Goal: Task Accomplishment & Management: Manage account settings

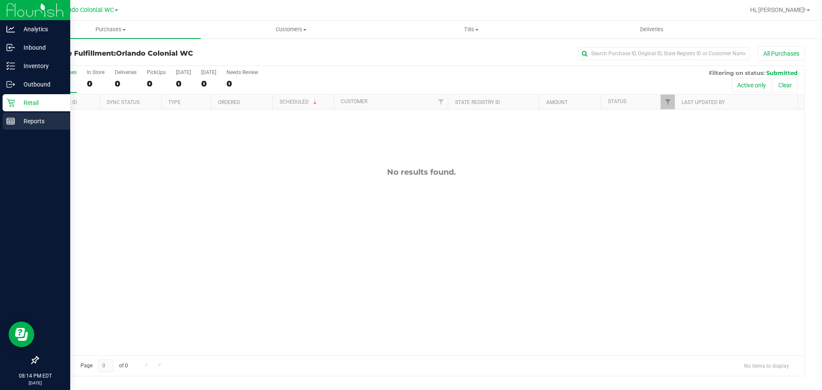
click at [14, 125] on icon at bounding box center [10, 121] width 9 height 9
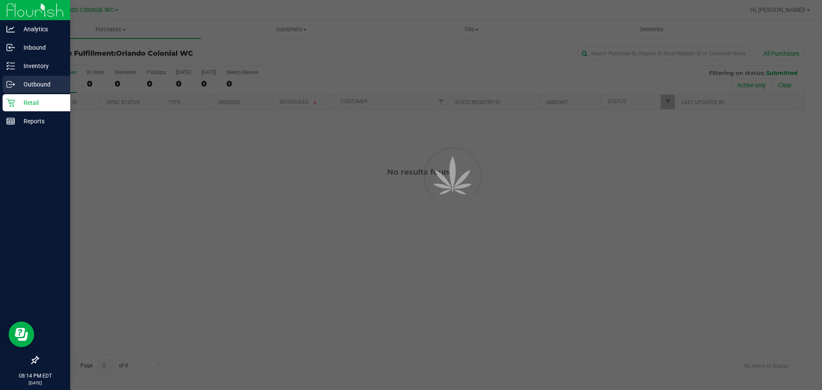
click at [23, 87] on p "Outbound" at bounding box center [40, 84] width 51 height 10
click at [26, 72] on div "Inventory" at bounding box center [37, 65] width 68 height 17
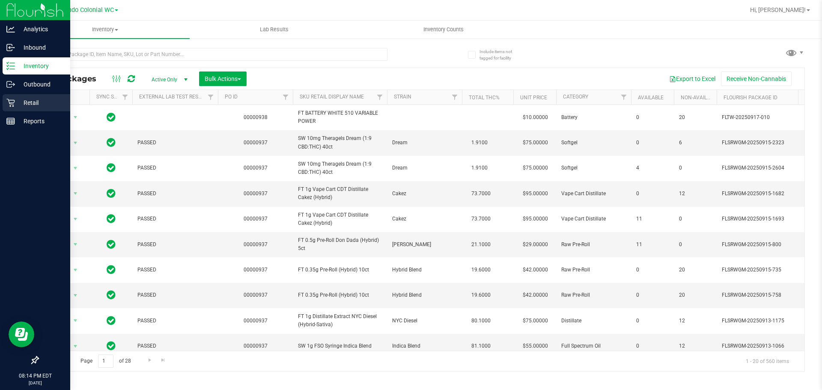
click at [44, 95] on div "Retail" at bounding box center [37, 102] width 68 height 17
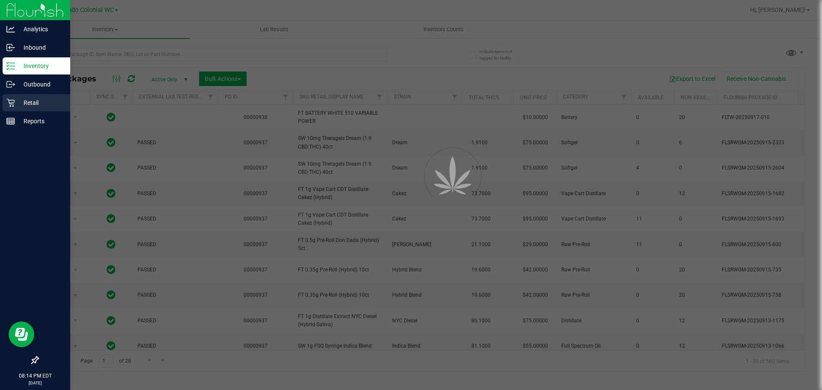
click at [43, 97] on div "Retail" at bounding box center [37, 102] width 68 height 17
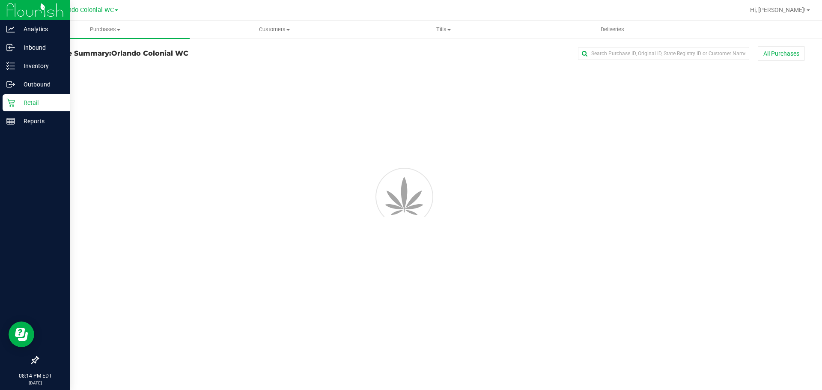
click at [43, 97] on div "Retail" at bounding box center [37, 102] width 68 height 17
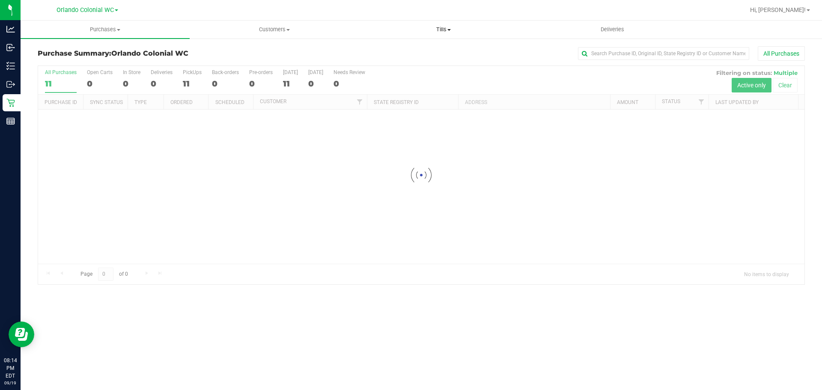
click at [443, 30] on span "Tills" at bounding box center [443, 30] width 168 height 8
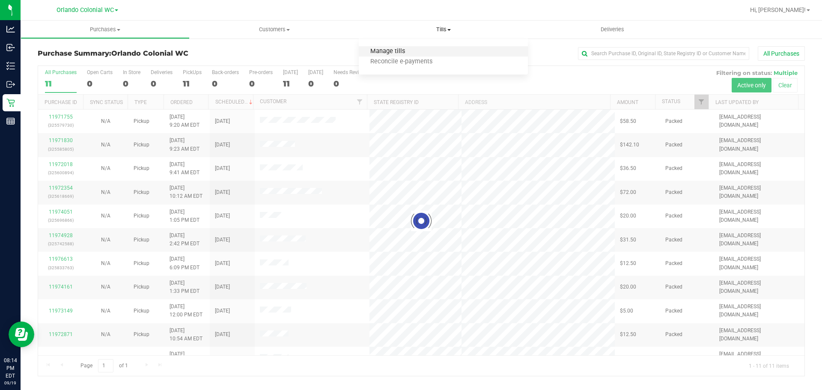
click at [408, 55] on span "Manage tills" at bounding box center [388, 51] width 58 height 7
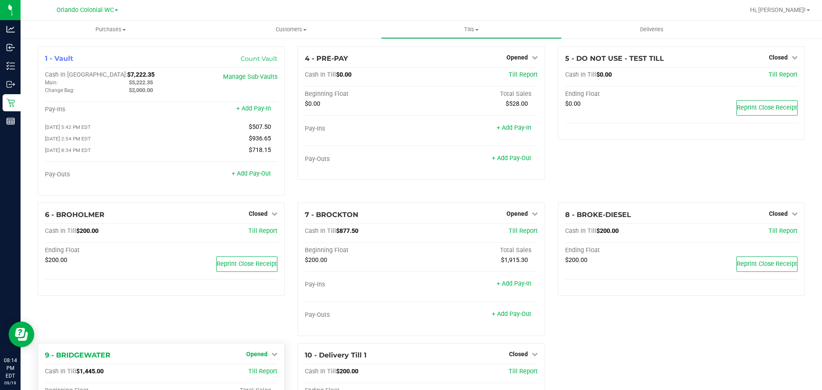
click at [257, 355] on span "Opened" at bounding box center [256, 354] width 21 height 7
click at [258, 375] on link "Close Till" at bounding box center [258, 371] width 23 height 7
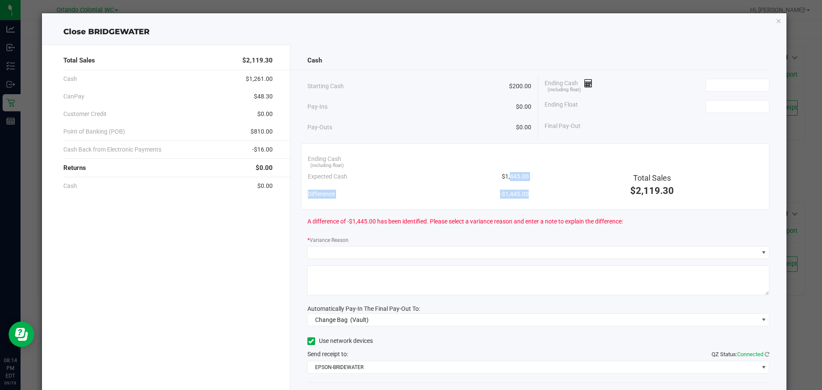
drag, startPoint x: 531, startPoint y: 176, endPoint x: 504, endPoint y: 177, distance: 27.4
click at [504, 177] on div "Ending Cash (including float) Expected Cash $1,445.00 Difference -$1,445.00 Tot…" at bounding box center [535, 176] width 469 height 66
click at [504, 177] on span "$1,445.00" at bounding box center [515, 176] width 27 height 9
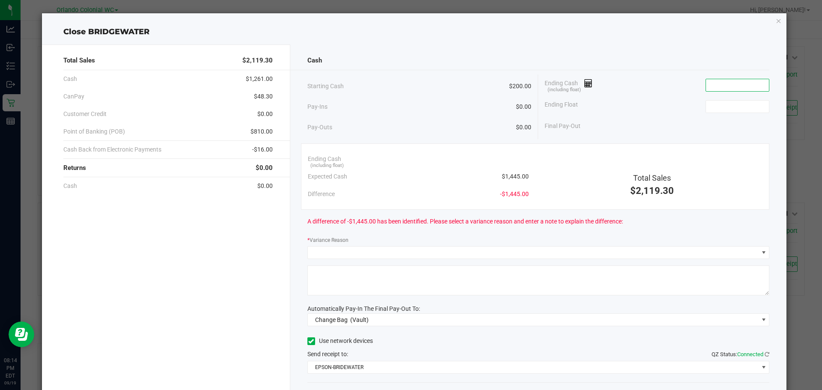
click at [718, 87] on input at bounding box center [737, 85] width 63 height 12
paste input "1445"
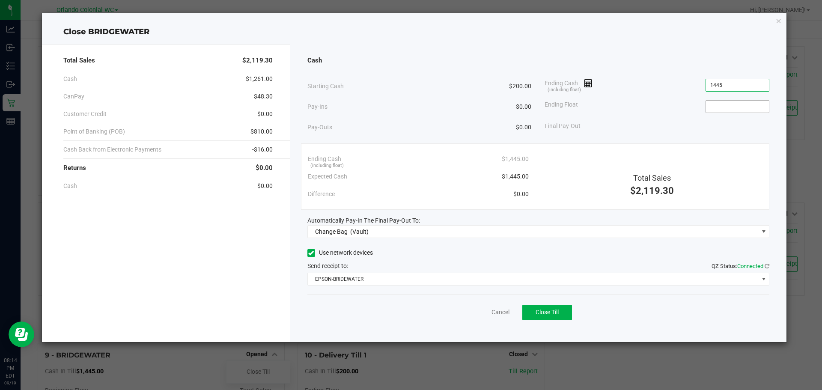
type input "$1,445.00"
click at [716, 109] on input at bounding box center [737, 107] width 63 height 12
type input "$200.00"
click at [573, 37] on div "Close BRIDGEWATER" at bounding box center [414, 32] width 745 height 12
click at [506, 313] on link "Cancel" at bounding box center [501, 312] width 18 height 9
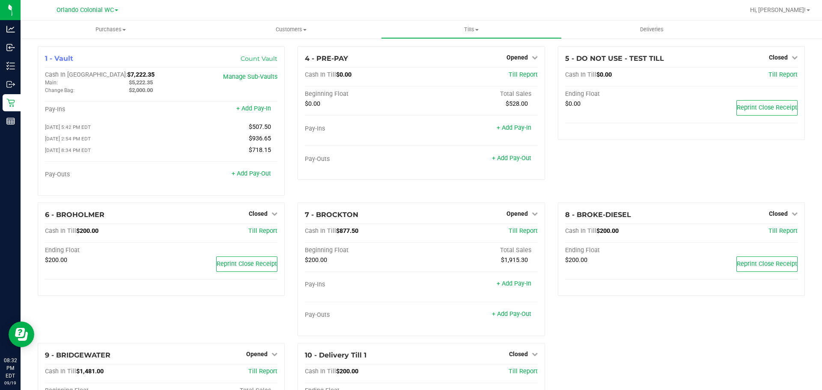
click at [783, 11] on span "Hi, [PERSON_NAME]!" at bounding box center [778, 9] width 56 height 7
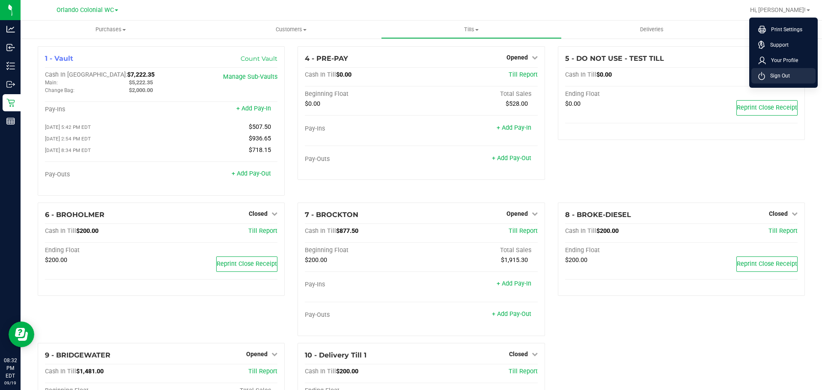
click at [763, 79] on icon at bounding box center [761, 76] width 7 height 8
